Goal: Find specific page/section: Find specific page/section

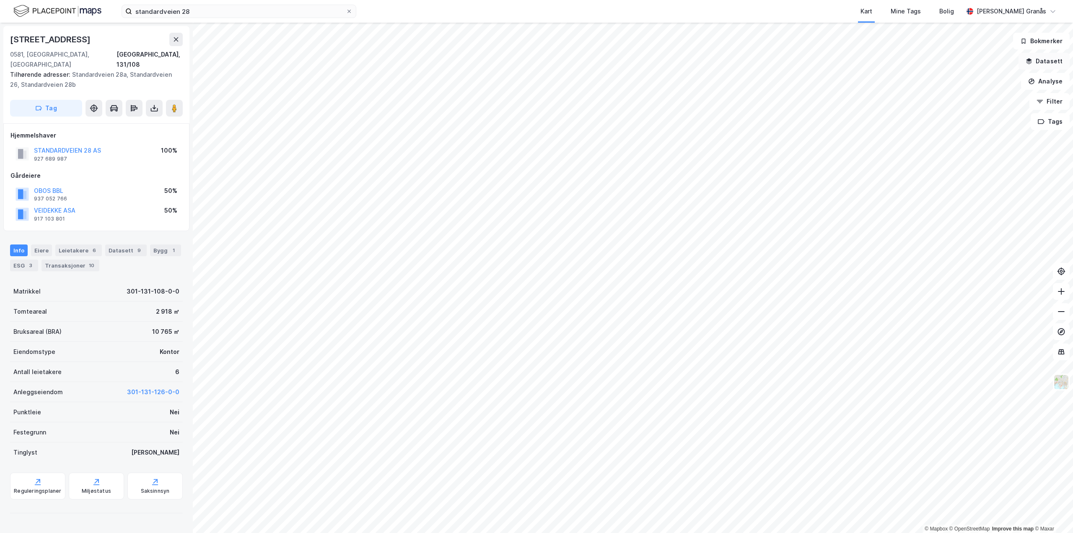
click at [1051, 65] on button "Datasett" at bounding box center [1044, 61] width 51 height 17
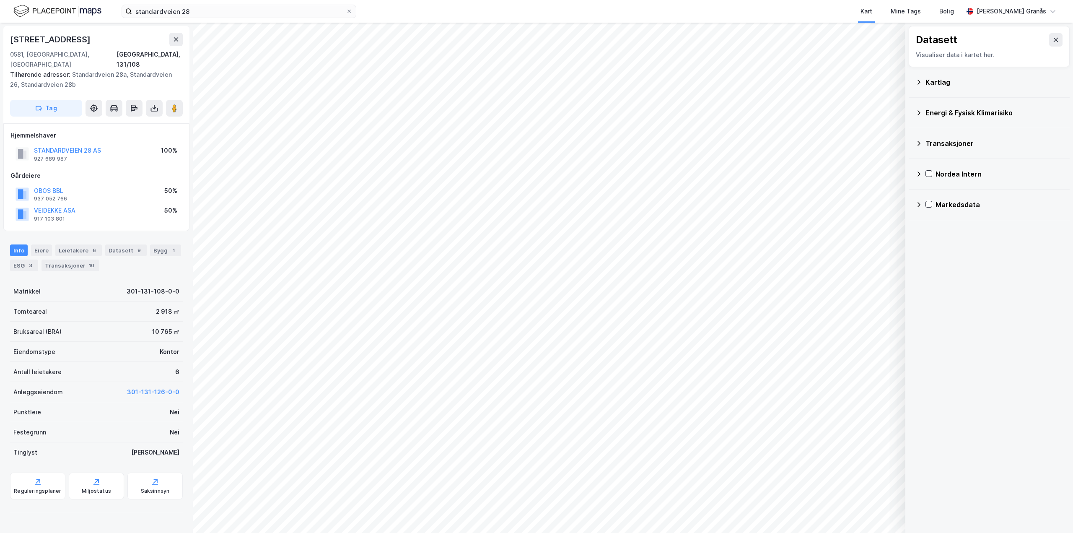
click at [960, 111] on div "Energi & Fysisk Klimarisiko" at bounding box center [994, 113] width 137 height 10
click at [947, 81] on div "Kartlag" at bounding box center [994, 82] width 137 height 10
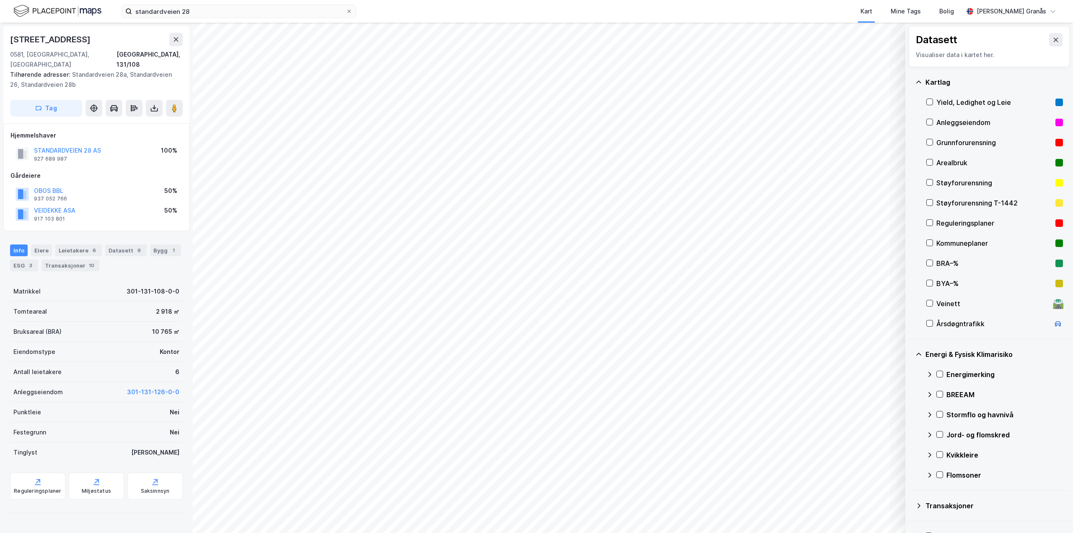
click at [956, 99] on div "Yield, Ledighet og Leie" at bounding box center [994, 102] width 116 height 10
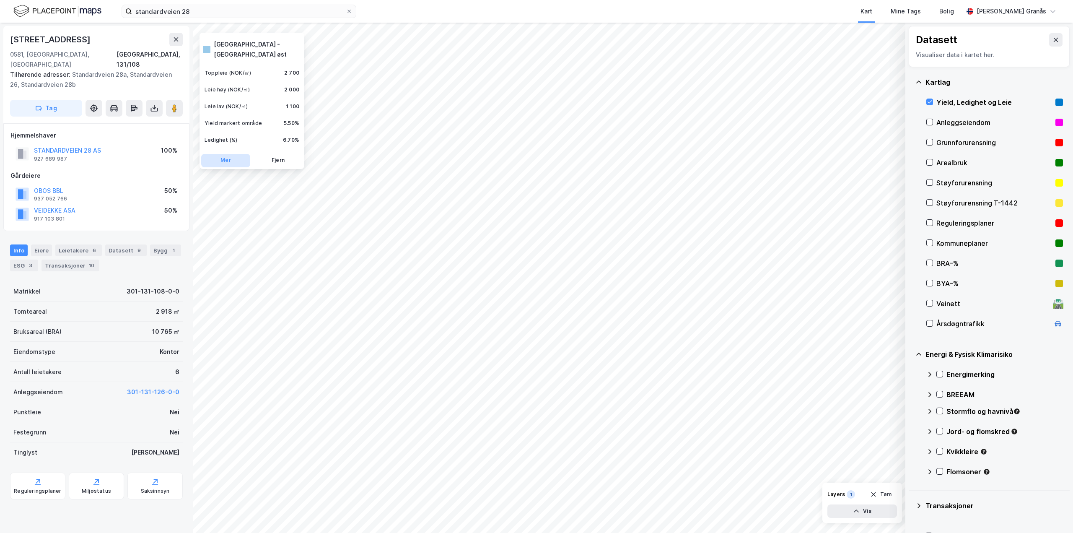
click at [223, 154] on button "Mer" at bounding box center [225, 160] width 49 height 13
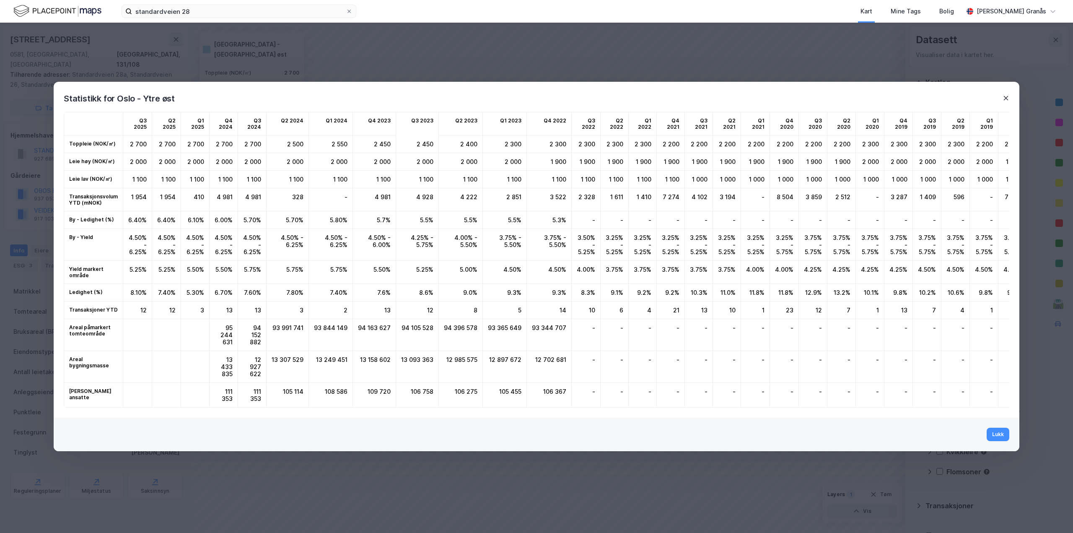
click at [1007, 95] on icon at bounding box center [1006, 98] width 7 height 7
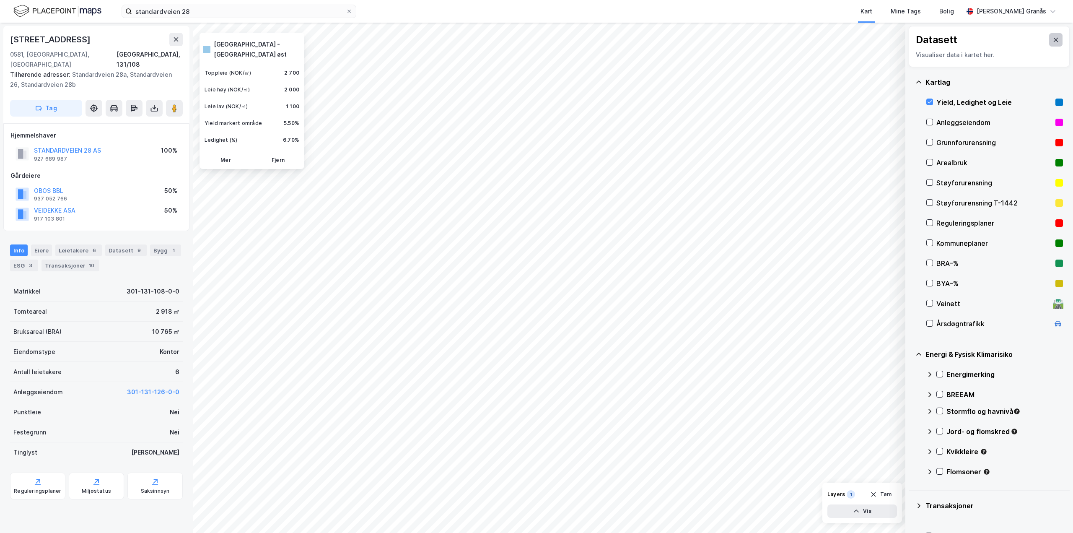
click at [1053, 37] on icon at bounding box center [1056, 39] width 7 height 7
